Goal: Task Accomplishment & Management: Manage account settings

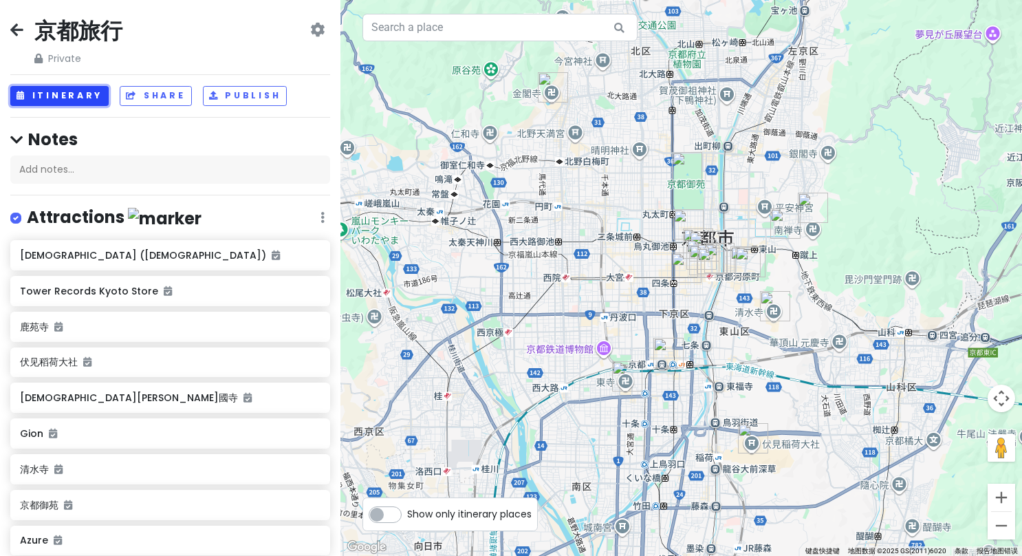
click at [86, 90] on button "Itinerary" at bounding box center [59, 96] width 98 height 20
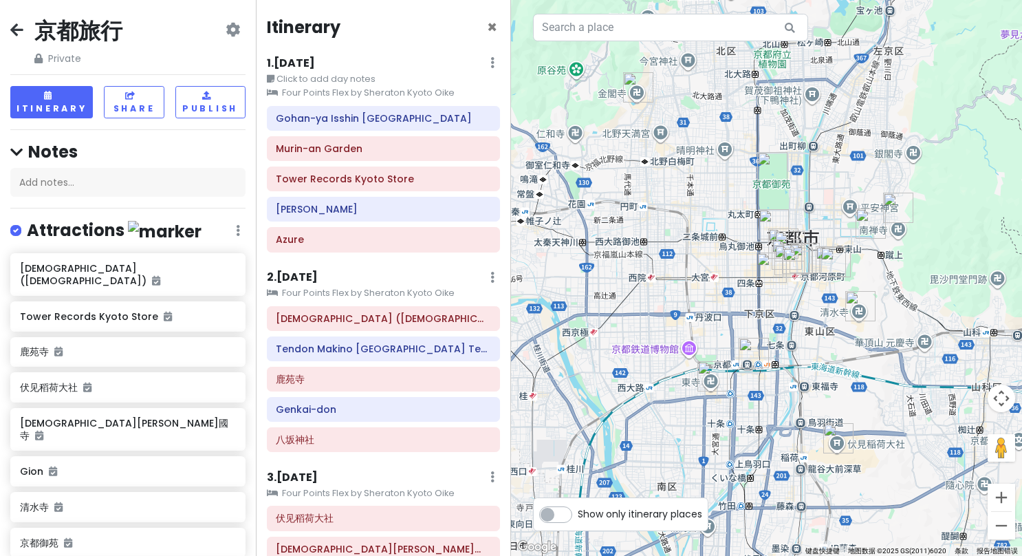
click at [380, 86] on small "Four Points Flex by Sheraton Kyoto Oike" at bounding box center [384, 93] width 234 height 14
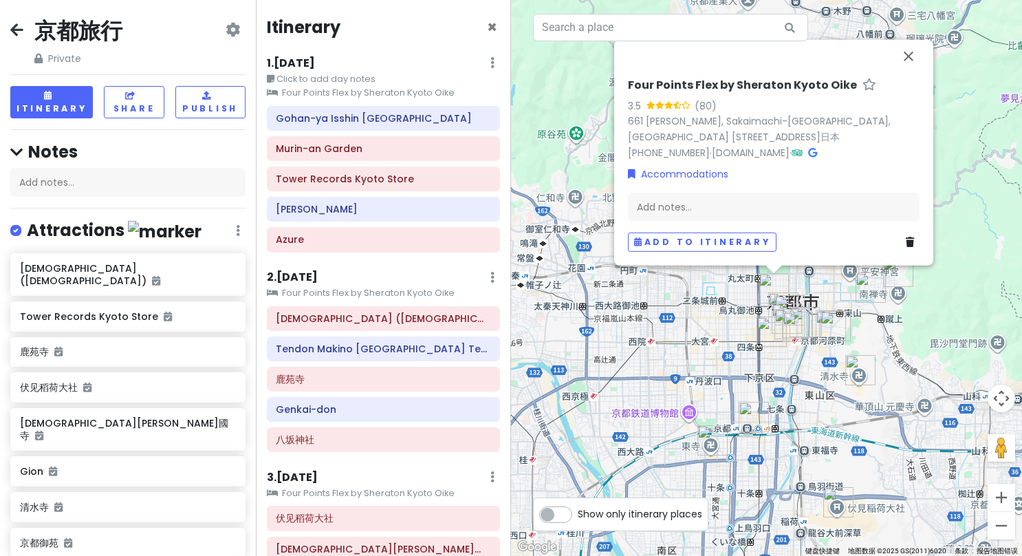
click at [383, 61] on div "1 . [DATE] Edit Day Notes Clear Lodging Delete Day" at bounding box center [384, 65] width 234 height 23
click at [417, 80] on small "Click to add day notes" at bounding box center [384, 79] width 234 height 14
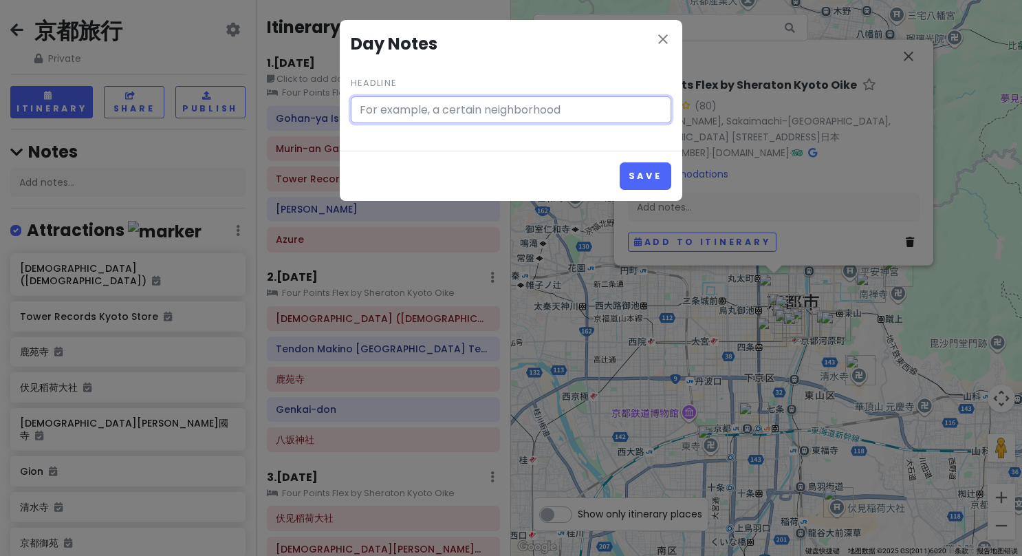
type input "Click to add day notes"
click at [666, 31] on icon "close" at bounding box center [663, 39] width 17 height 17
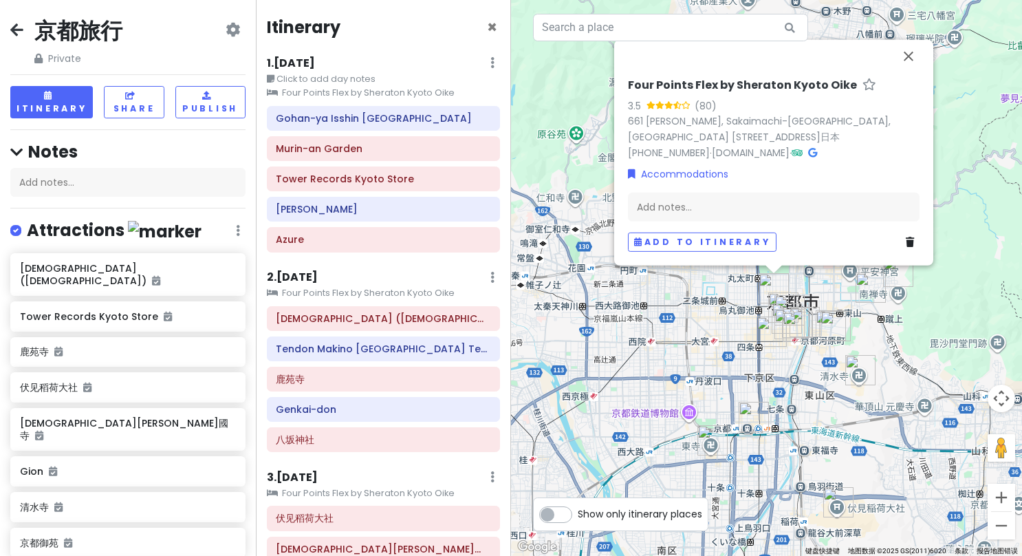
click at [472, 61] on div "1 . [DATE] Edit Day Notes Clear Lodging Delete Day" at bounding box center [384, 65] width 234 height 23
click at [299, 62] on h6 "1 . [DATE]" at bounding box center [291, 63] width 48 height 14
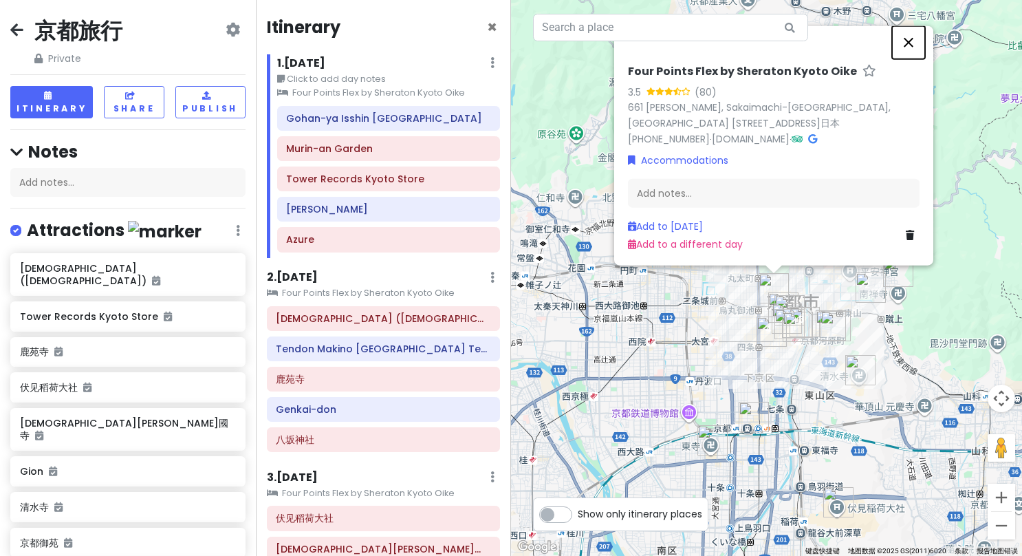
click at [911, 39] on button "关闭" at bounding box center [908, 42] width 33 height 33
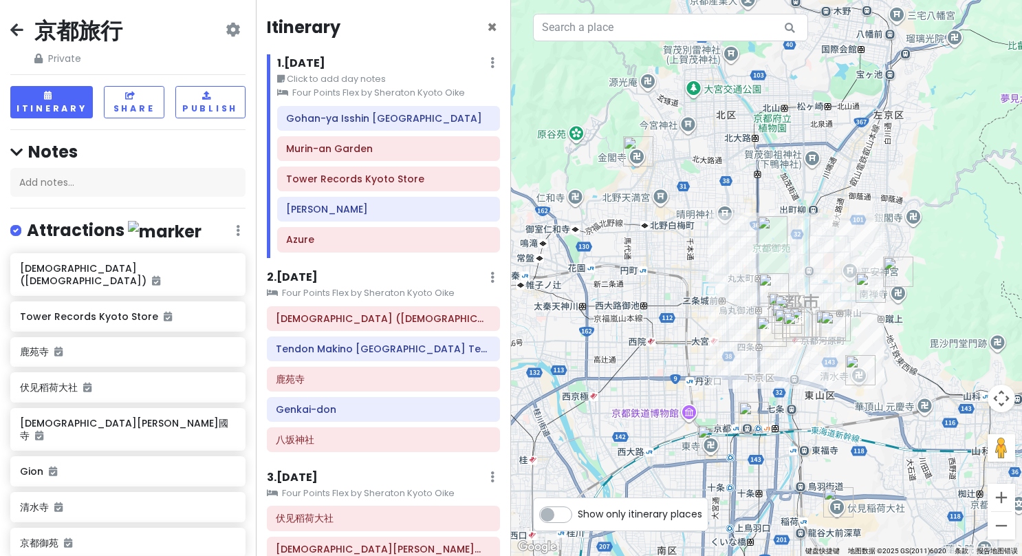
click at [301, 277] on h6 "2 . [DATE]" at bounding box center [292, 277] width 51 height 14
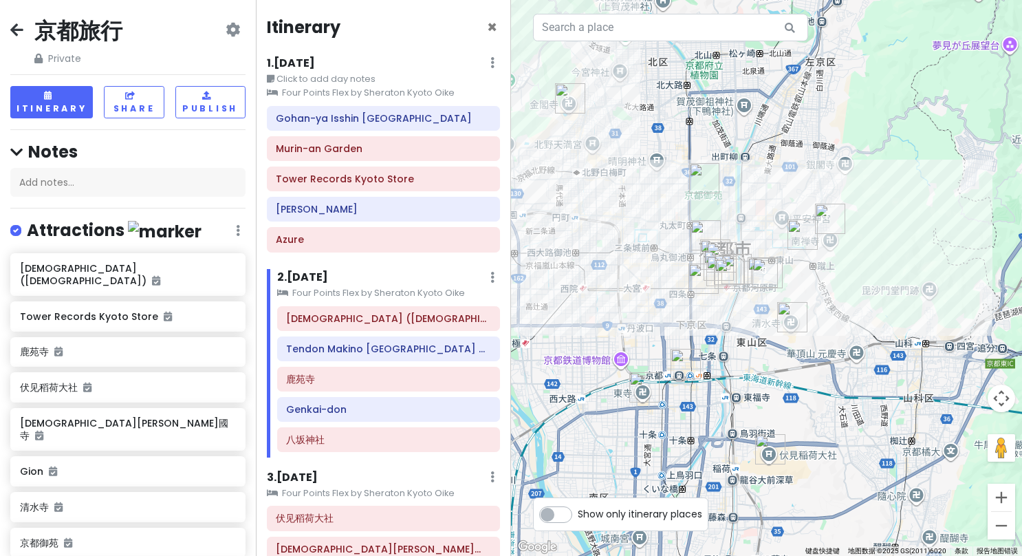
drag, startPoint x: 647, startPoint y: 358, endPoint x: 576, endPoint y: 305, distance: 88.5
click at [576, 305] on div at bounding box center [766, 278] width 511 height 556
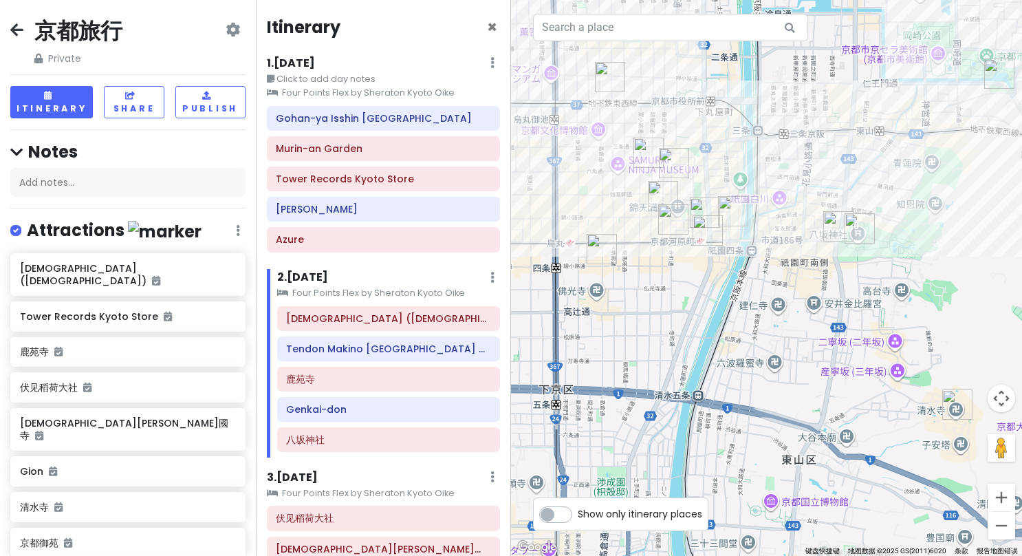
drag, startPoint x: 752, startPoint y: 280, endPoint x: 508, endPoint y: 355, distance: 255.5
click at [508, 355] on div "京都旅行 Private Change Dates Make a Copy Delete Trip Go Pro ⚡️ Give Feedback 💡 Sup…" at bounding box center [511, 278] width 1022 height 556
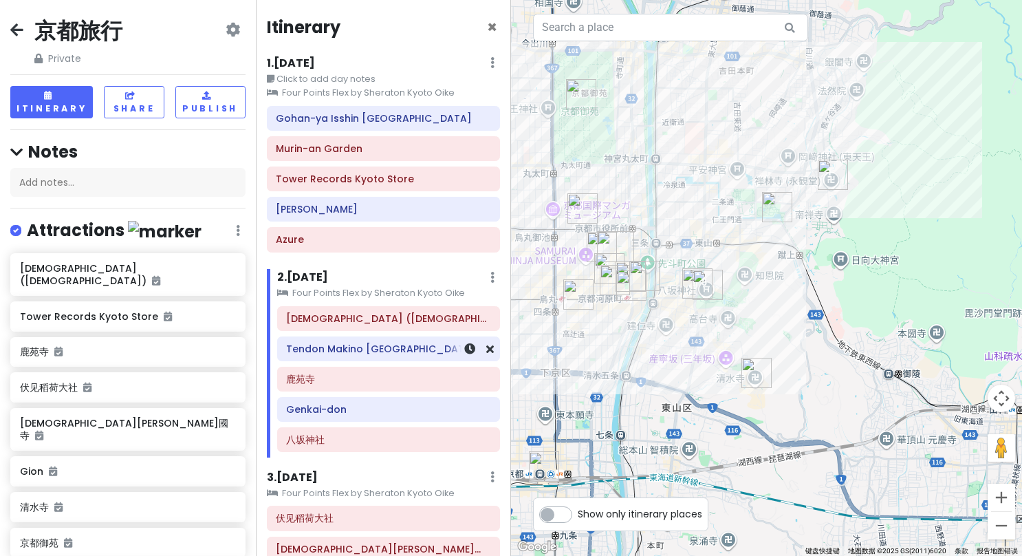
scroll to position [206, 0]
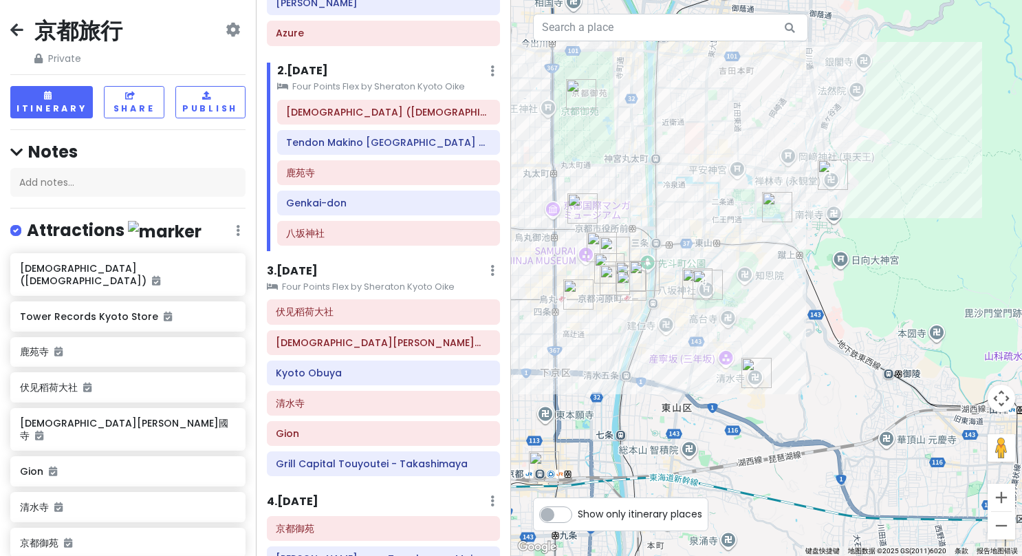
click at [316, 264] on h6 "3 . [DATE]" at bounding box center [292, 271] width 51 height 14
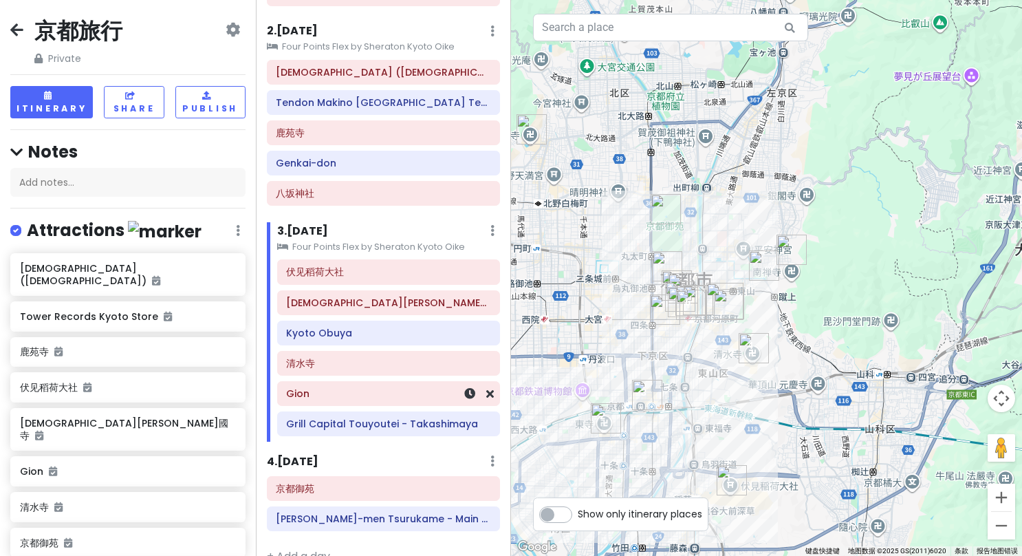
scroll to position [264, 0]
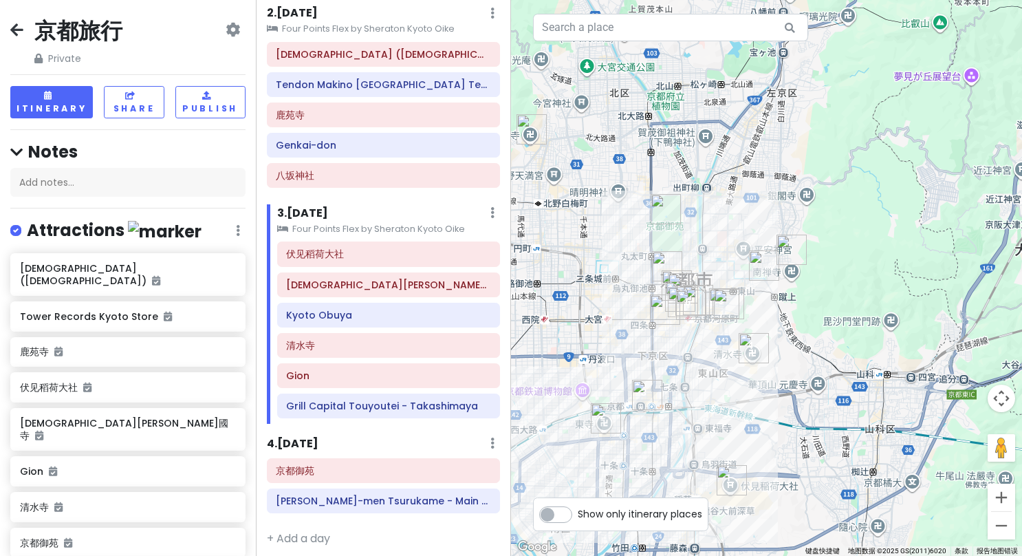
click at [310, 437] on h6 "4 . [DATE]" at bounding box center [293, 444] width 52 height 14
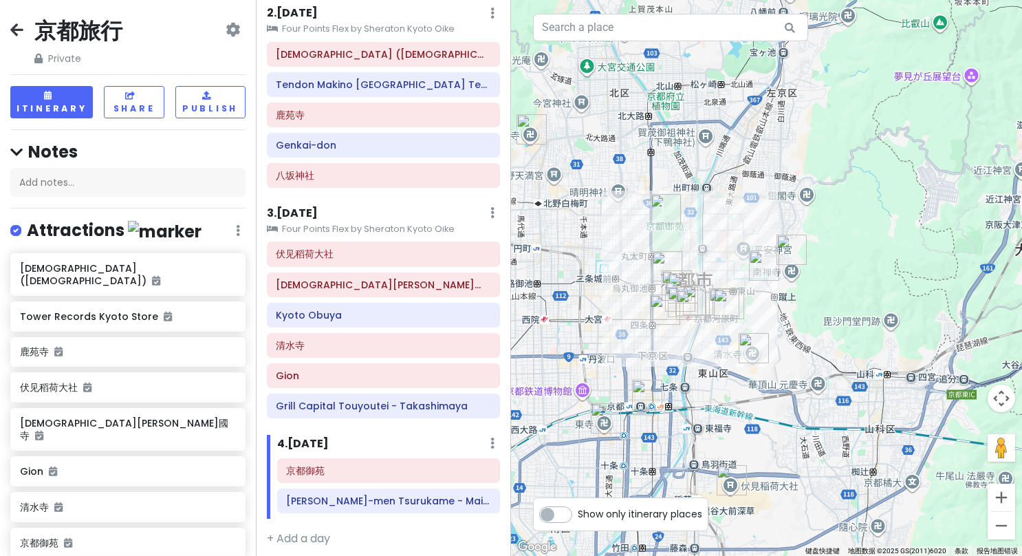
click at [318, 209] on h6 "3 . [DATE]" at bounding box center [292, 213] width 51 height 14
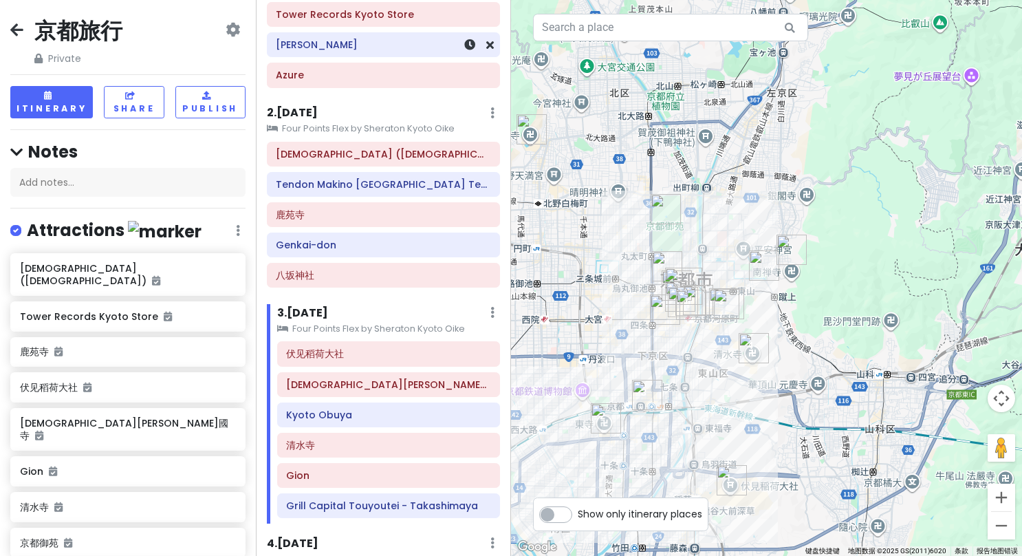
scroll to position [127, 0]
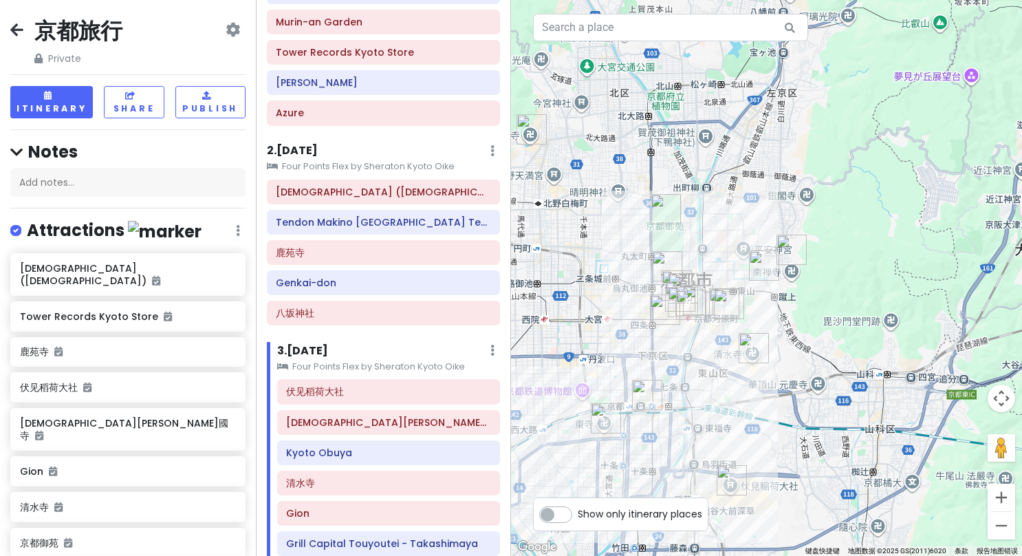
click at [306, 147] on h6 "2 . [DATE]" at bounding box center [292, 151] width 51 height 14
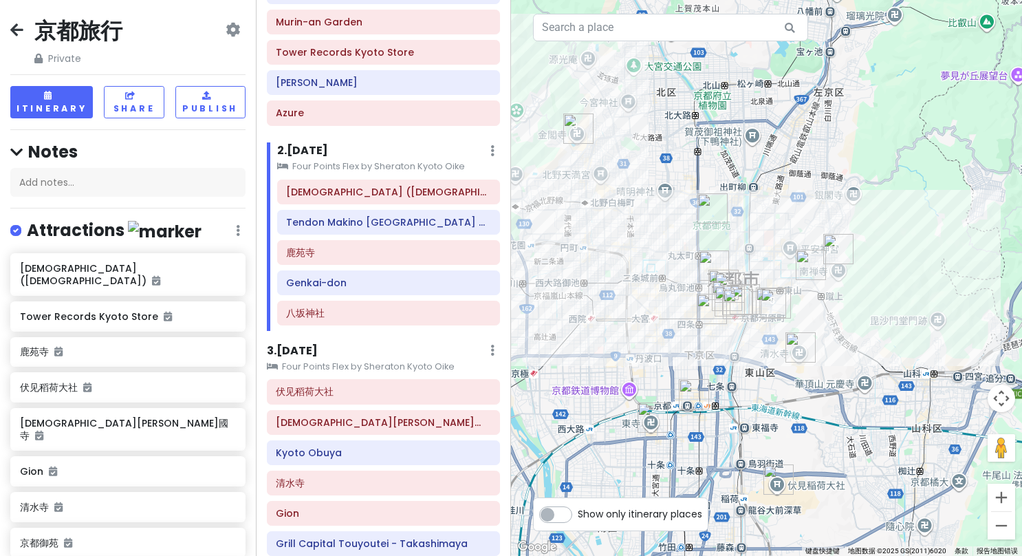
drag, startPoint x: 586, startPoint y: 290, endPoint x: 639, endPoint y: 289, distance: 53.0
click at [639, 289] on div at bounding box center [766, 278] width 511 height 556
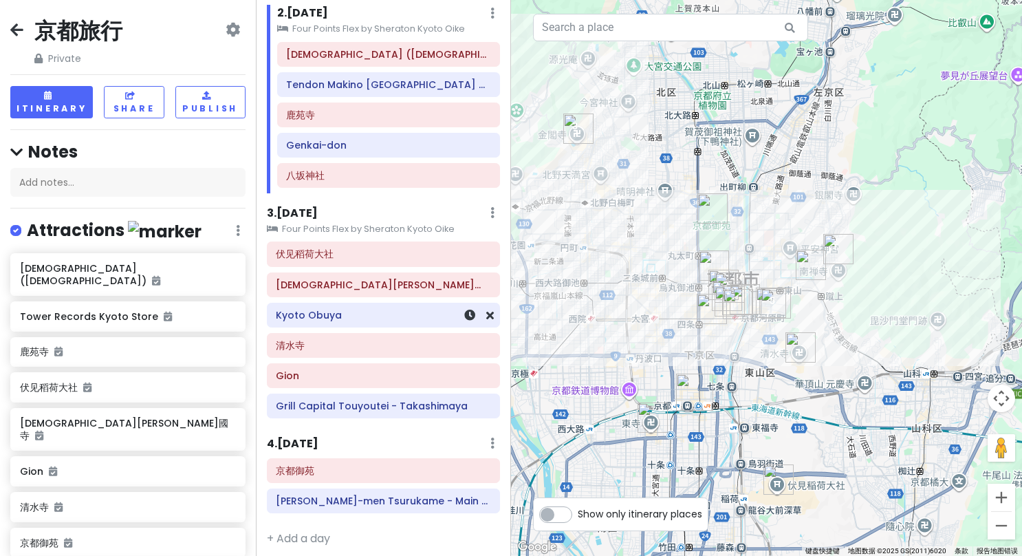
scroll to position [0, 0]
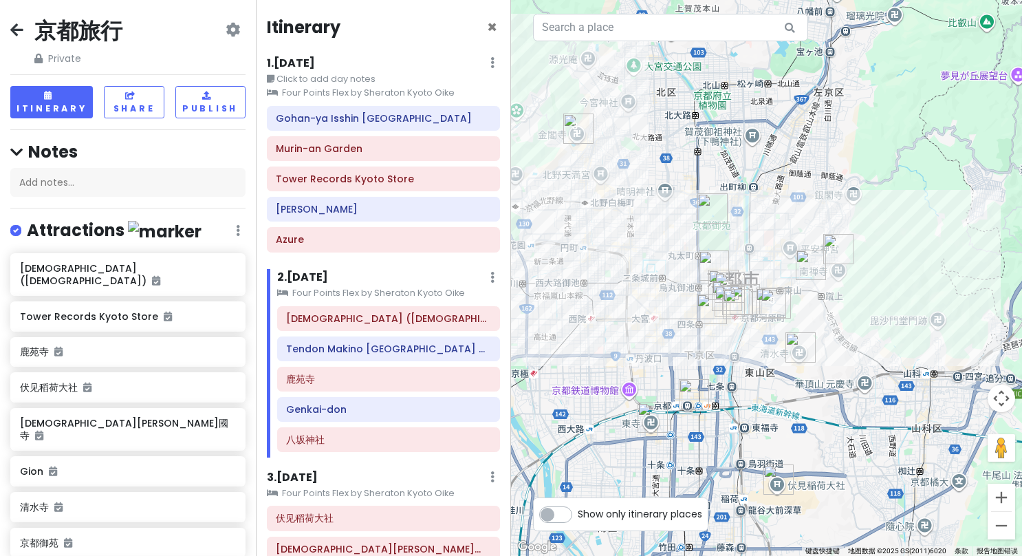
click at [290, 61] on h6 "1 . [DATE]" at bounding box center [291, 63] width 48 height 14
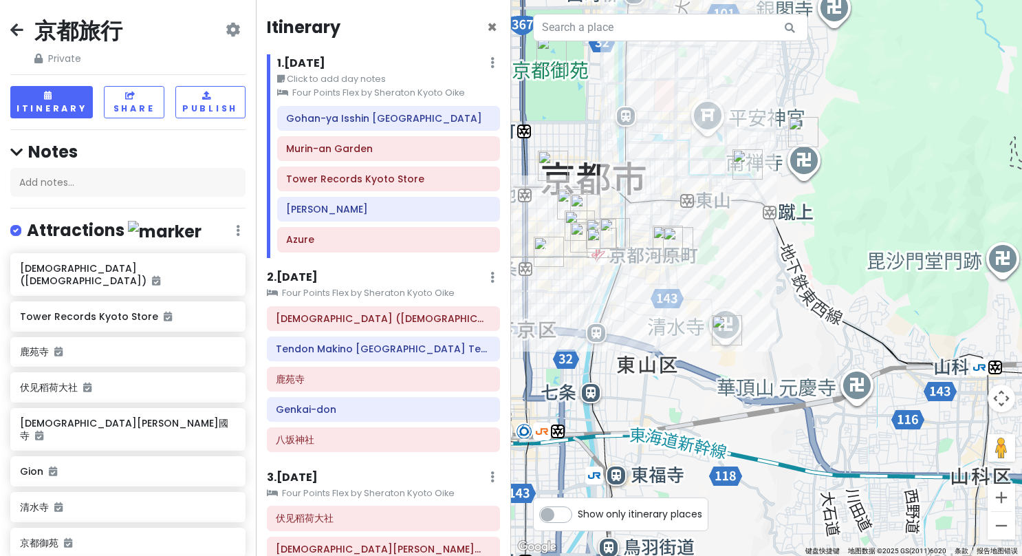
drag, startPoint x: 682, startPoint y: 268, endPoint x: 761, endPoint y: 267, distance: 78.4
click at [761, 267] on div at bounding box center [766, 278] width 511 height 556
